Goal: Check status: Check status

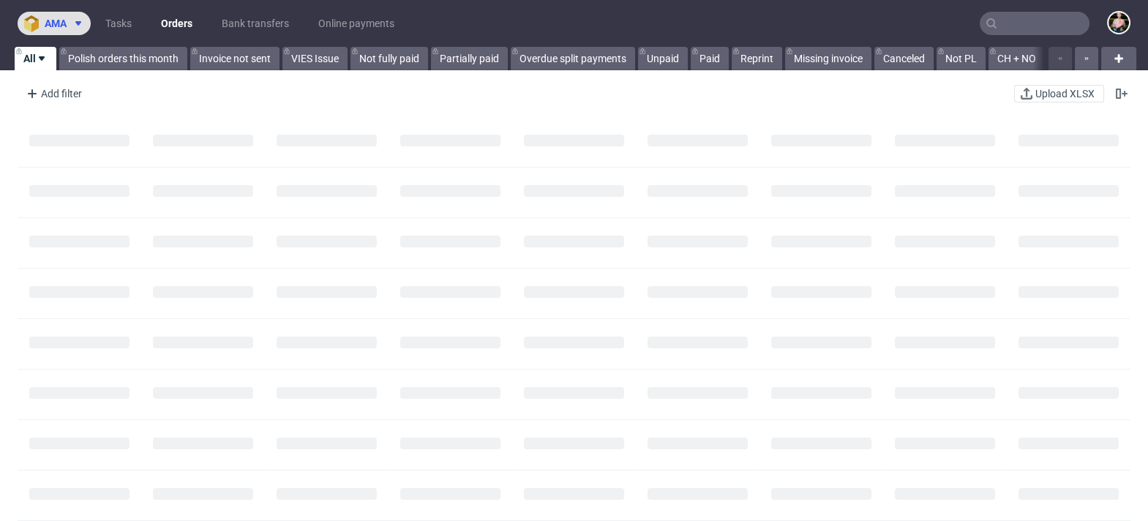
click at [53, 22] on span "ama" at bounding box center [56, 23] width 22 height 10
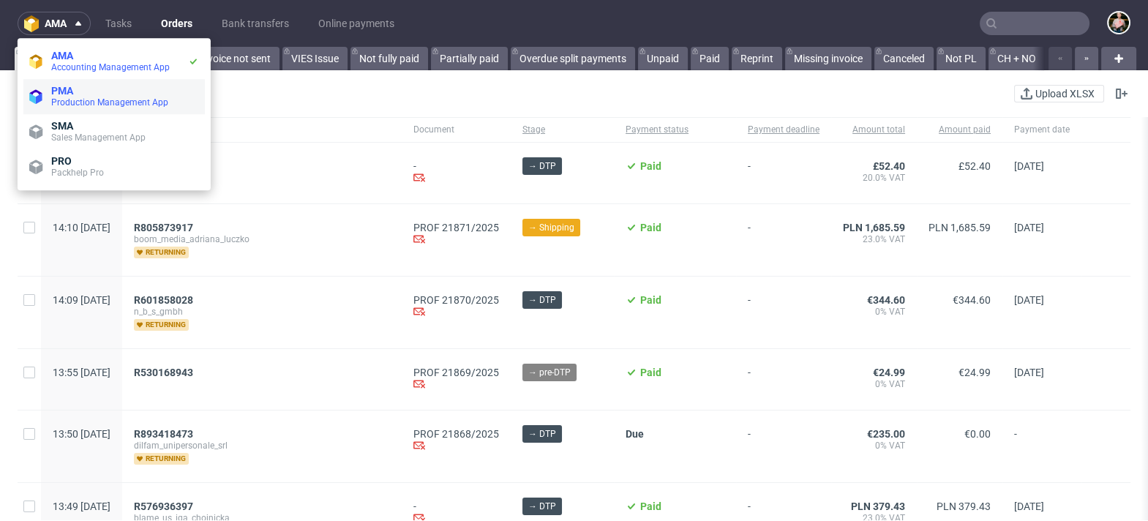
click at [68, 97] on span "Production Management App" at bounding box center [109, 102] width 117 height 10
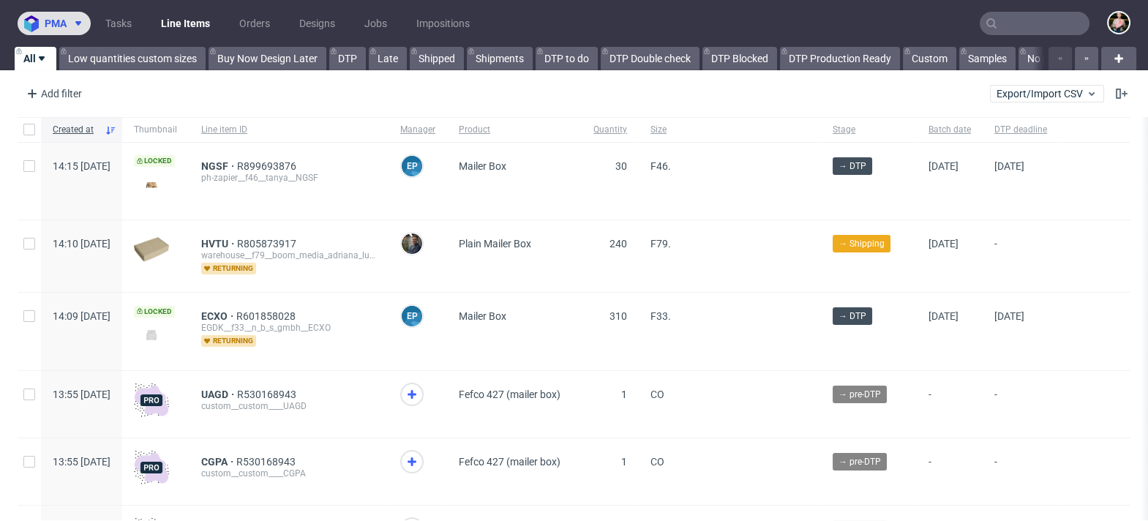
click at [59, 30] on button "pma" at bounding box center [54, 23] width 73 height 23
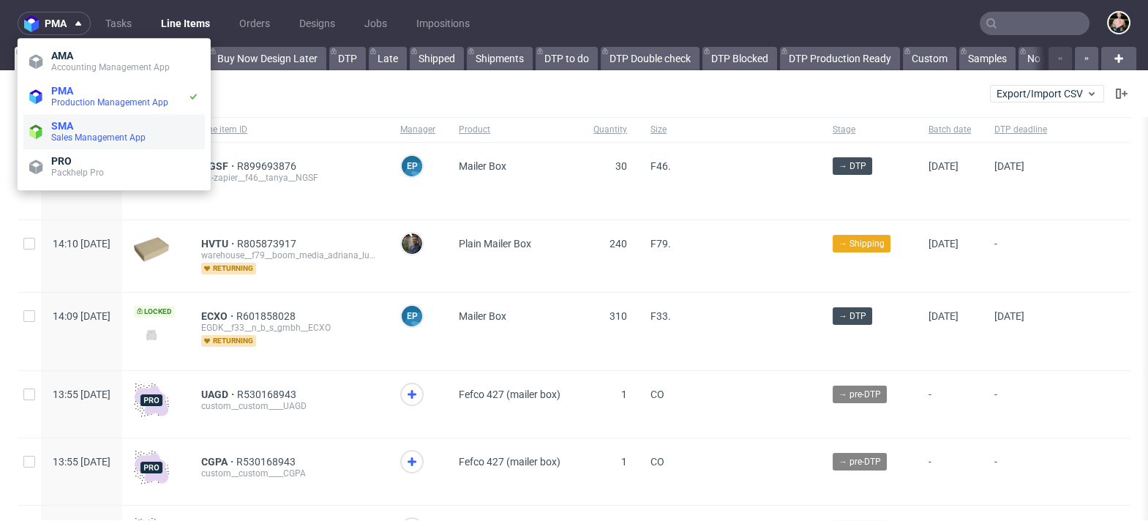
click at [67, 122] on span "SMA" at bounding box center [62, 126] width 22 height 12
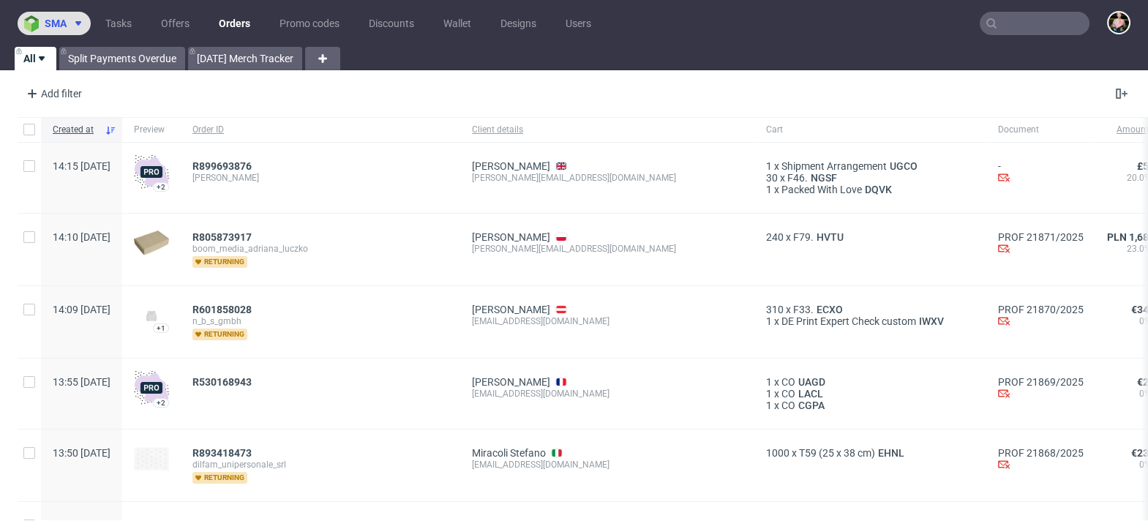
click at [50, 26] on span "sma" at bounding box center [56, 23] width 22 height 10
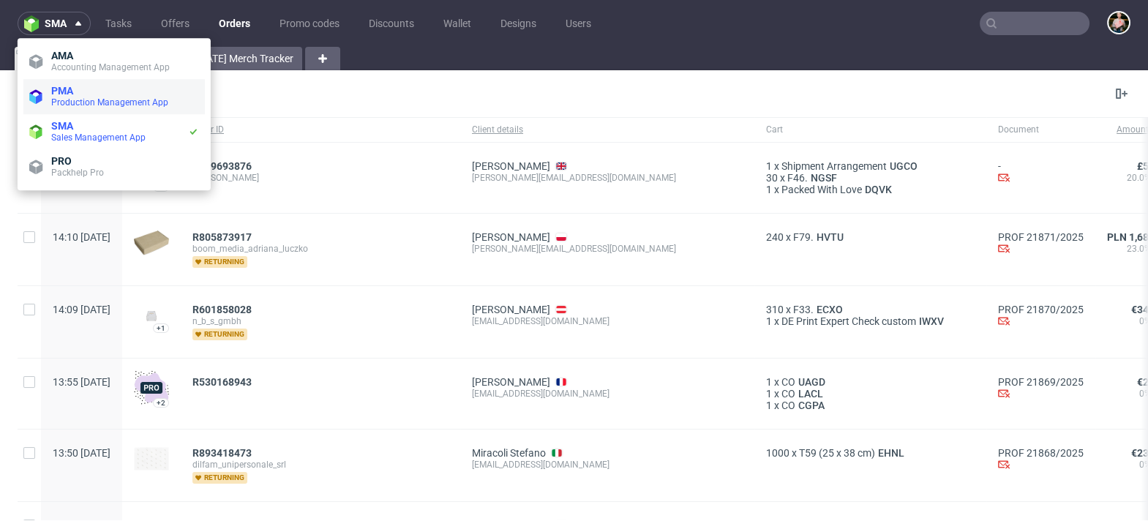
click at [68, 99] on span "Production Management App" at bounding box center [109, 102] width 117 height 10
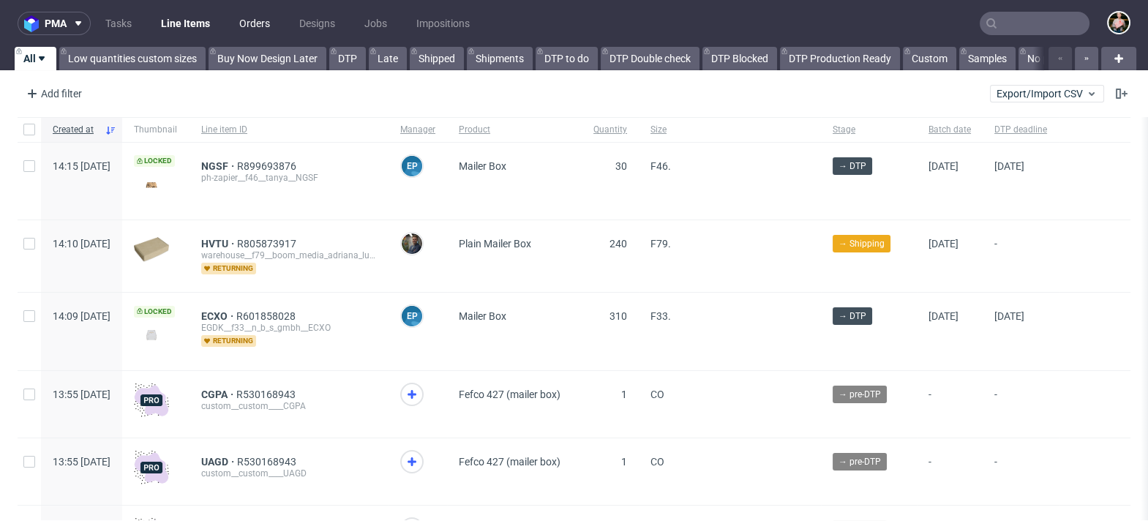
click at [262, 25] on link "Orders" at bounding box center [255, 23] width 48 height 23
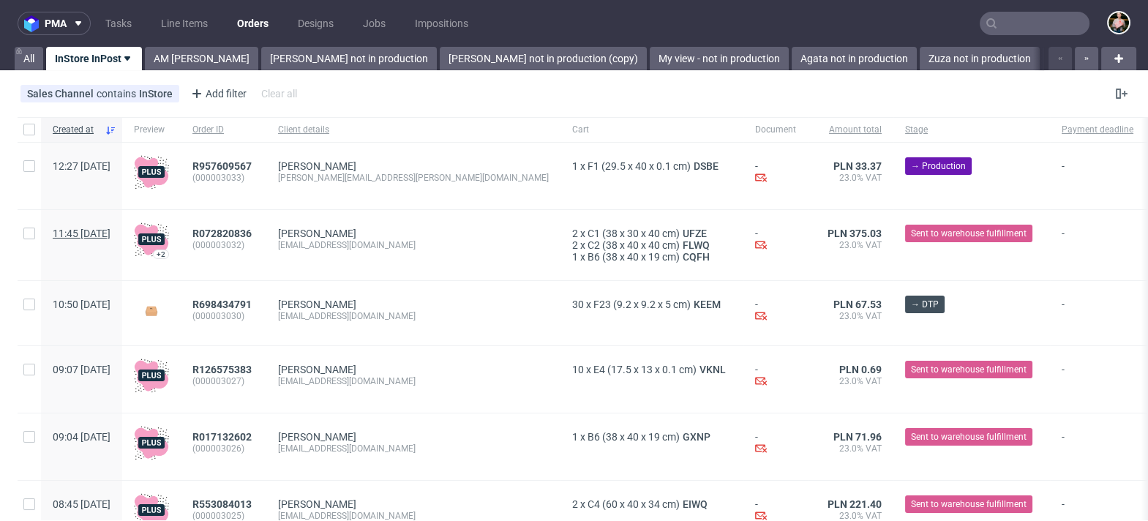
click at [111, 234] on span "11:45 [DATE]" at bounding box center [82, 234] width 58 height 12
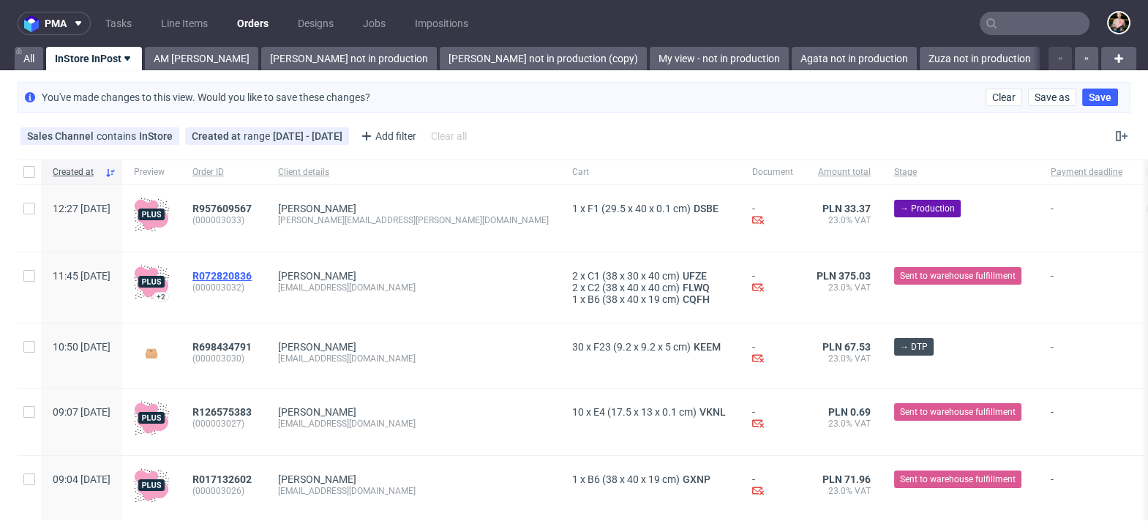
click at [252, 278] on span "R072820836" at bounding box center [221, 276] width 59 height 12
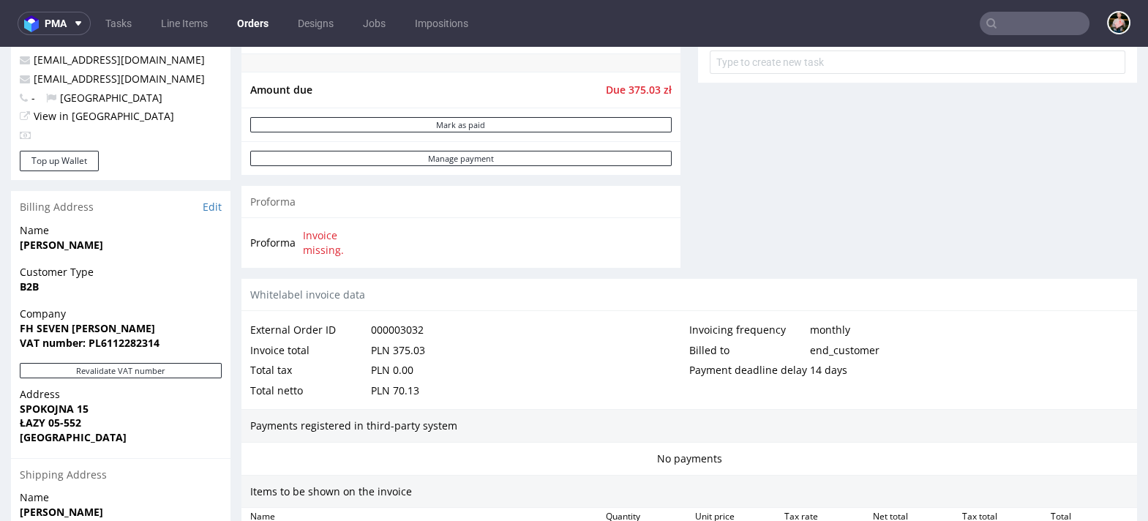
scroll to position [539, 0]
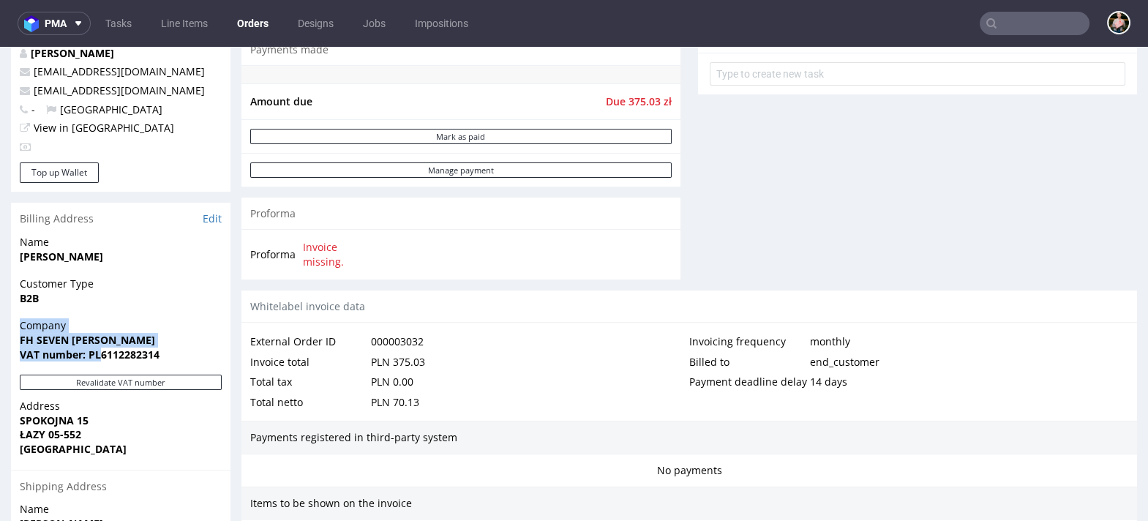
drag, startPoint x: 20, startPoint y: 325, endPoint x: 98, endPoint y: 351, distance: 82.4
click at [98, 351] on p "Company FH SEVEN [PERSON_NAME] VAT number: PL6112282314" at bounding box center [121, 339] width 202 height 43
click at [51, 298] on span "B2B" at bounding box center [121, 298] width 202 height 15
drag, startPoint x: 20, startPoint y: 300, endPoint x: 58, endPoint y: 306, distance: 37.8
click at [58, 306] on div "Customer Type B2B" at bounding box center [121, 298] width 220 height 42
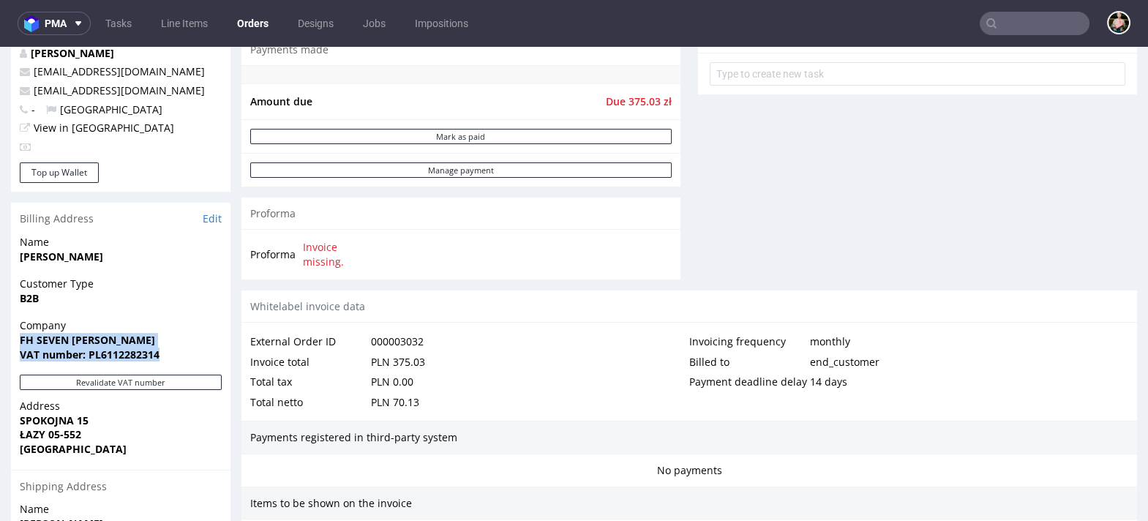
drag, startPoint x: 22, startPoint y: 332, endPoint x: 171, endPoint y: 350, distance: 149.6
click at [171, 350] on p "Company FH SEVEN [PERSON_NAME] VAT number: PL6112282314" at bounding box center [121, 339] width 202 height 43
click at [171, 350] on span "VAT number: PL6112282314" at bounding box center [121, 355] width 202 height 15
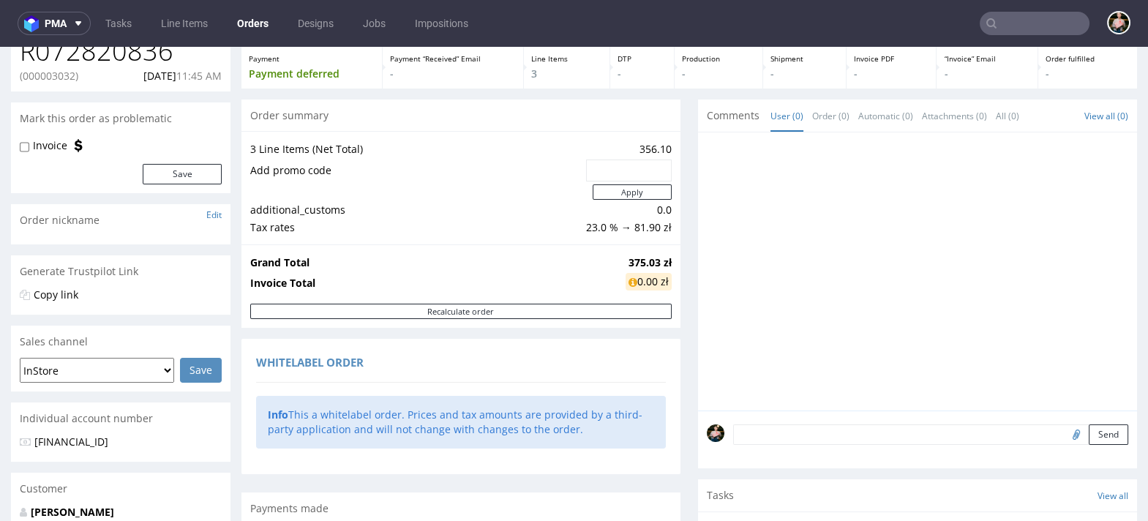
scroll to position [76, 0]
